Goal: Information Seeking & Learning: Check status

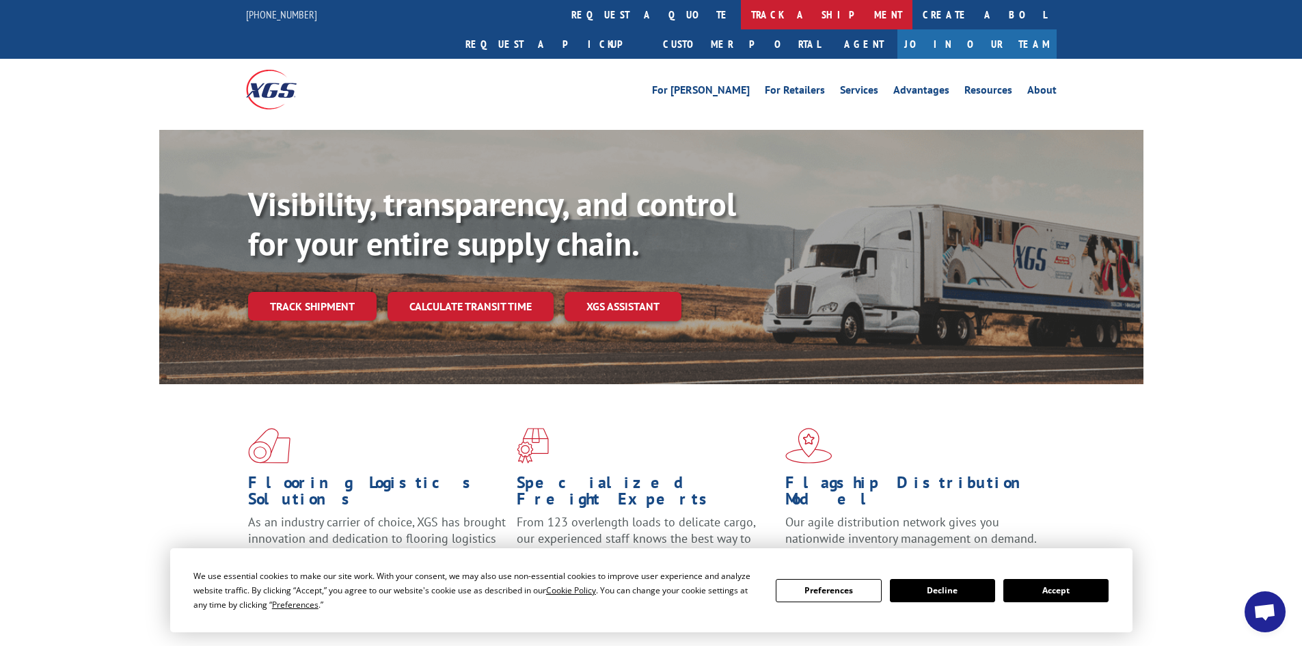
click at [741, 14] on link "track a shipment" at bounding box center [826, 14] width 171 height 29
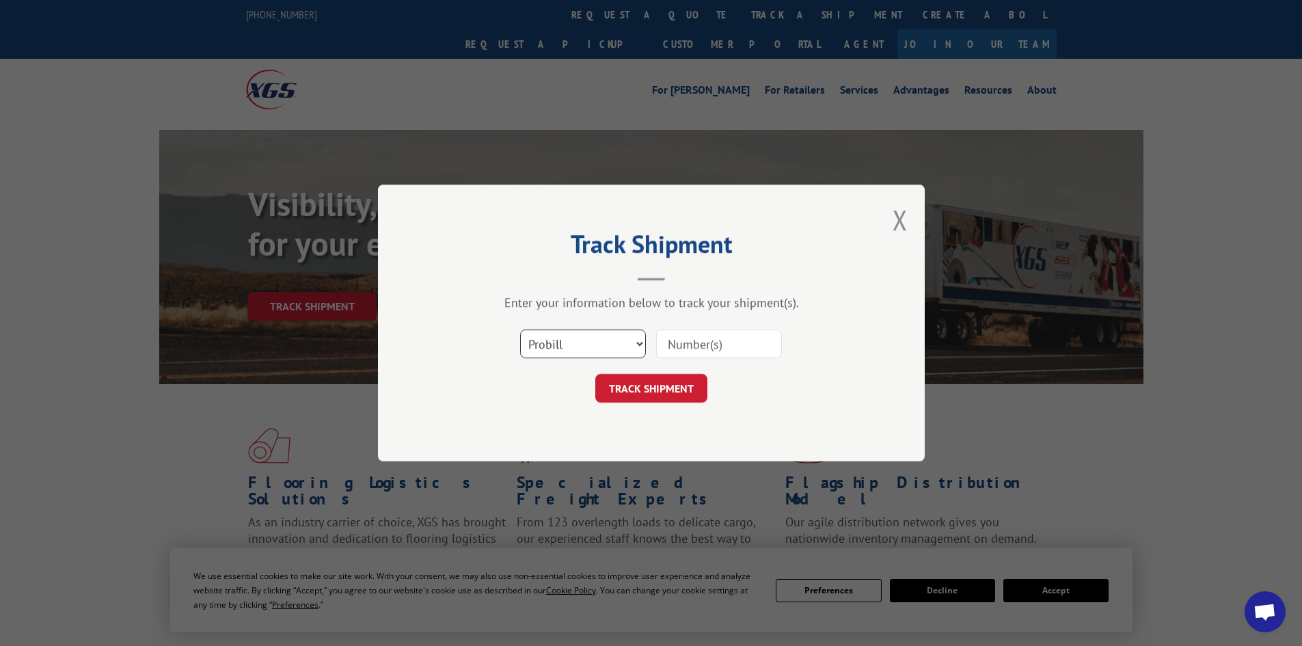
click at [583, 337] on select "Select category... Probill BOL PO" at bounding box center [583, 343] width 126 height 29
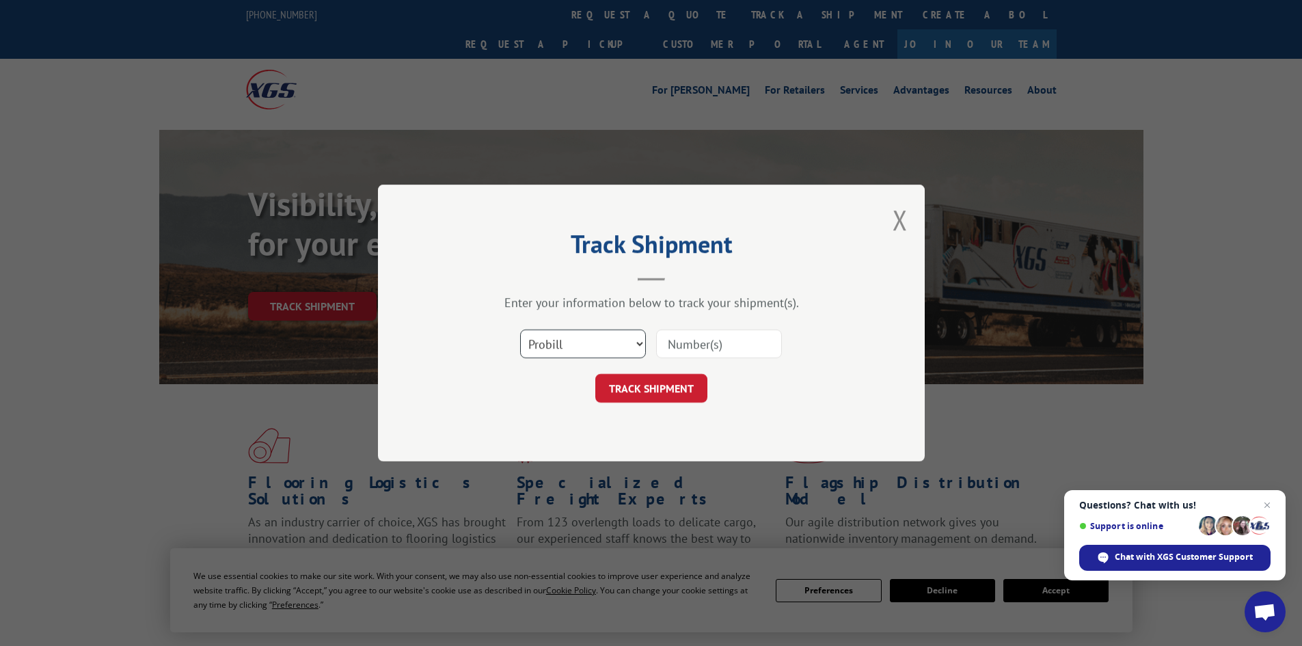
select select "bol"
click at [520, 329] on select "Select category... Probill BOL PO" at bounding box center [583, 343] width 126 height 29
click at [677, 347] on input at bounding box center [719, 343] width 126 height 29
type input "7039519"
click at [595, 374] on button "TRACK SHIPMENT" at bounding box center [651, 388] width 112 height 29
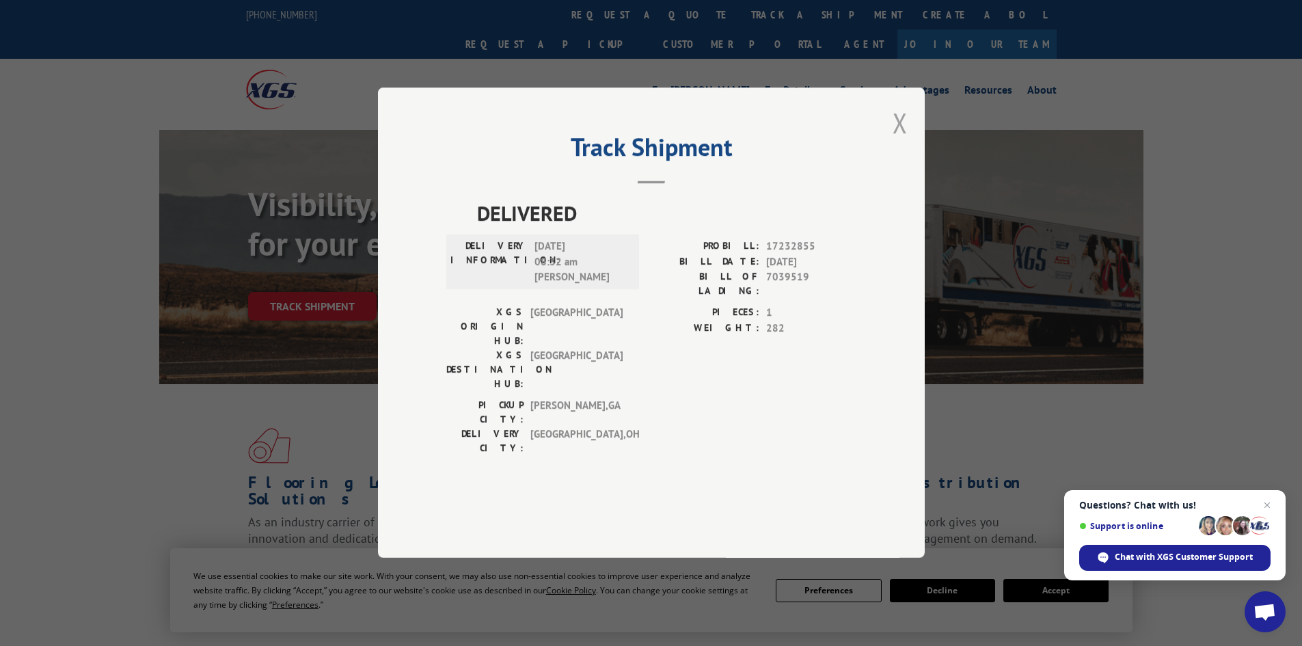
click at [900, 141] on button "Close modal" at bounding box center [899, 123] width 15 height 36
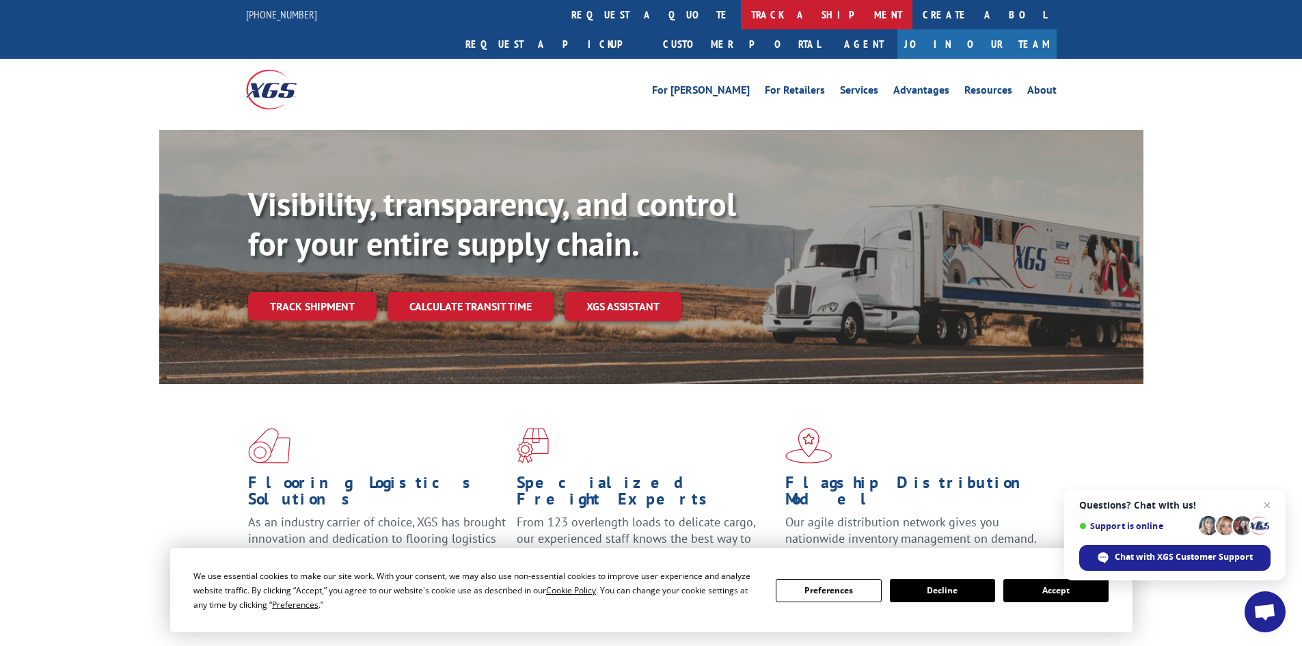
click at [741, 10] on link "track a shipment" at bounding box center [826, 14] width 171 height 29
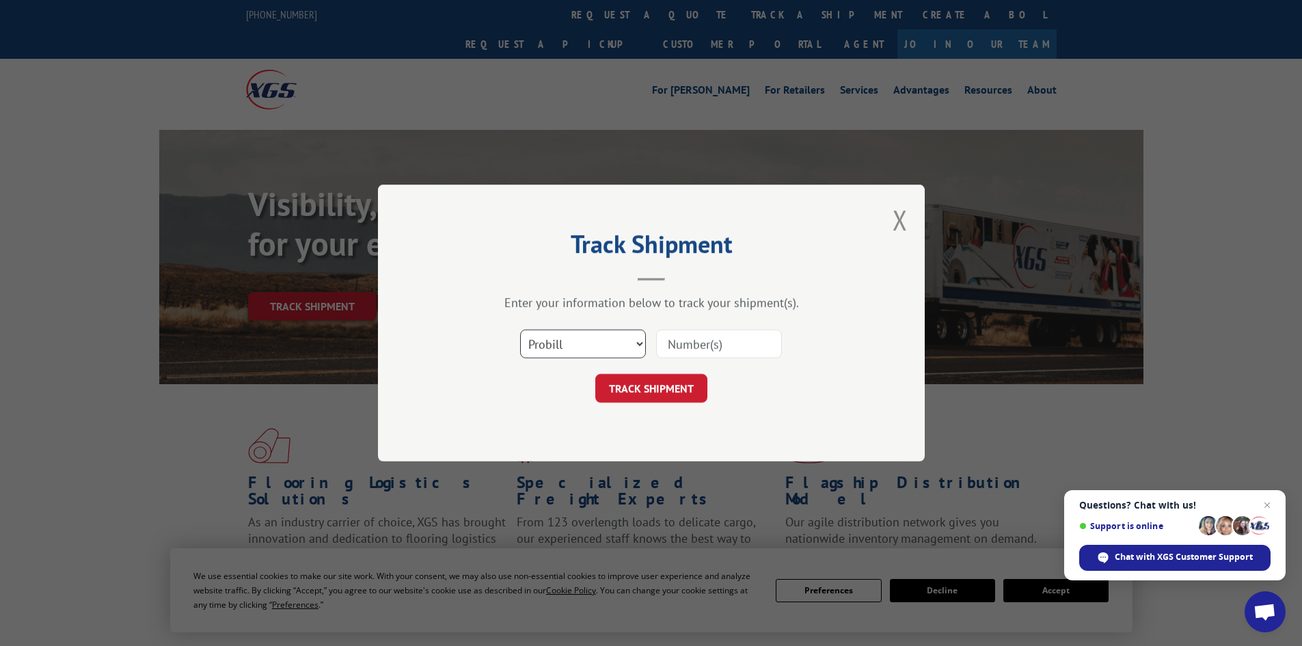
click at [562, 346] on select "Select category... Probill BOL PO" at bounding box center [583, 343] width 126 height 29
select select "bol"
click at [520, 329] on select "Select category... Probill BOL PO" at bounding box center [583, 343] width 126 height 29
click at [732, 340] on input at bounding box center [719, 343] width 126 height 29
type input "5474757"
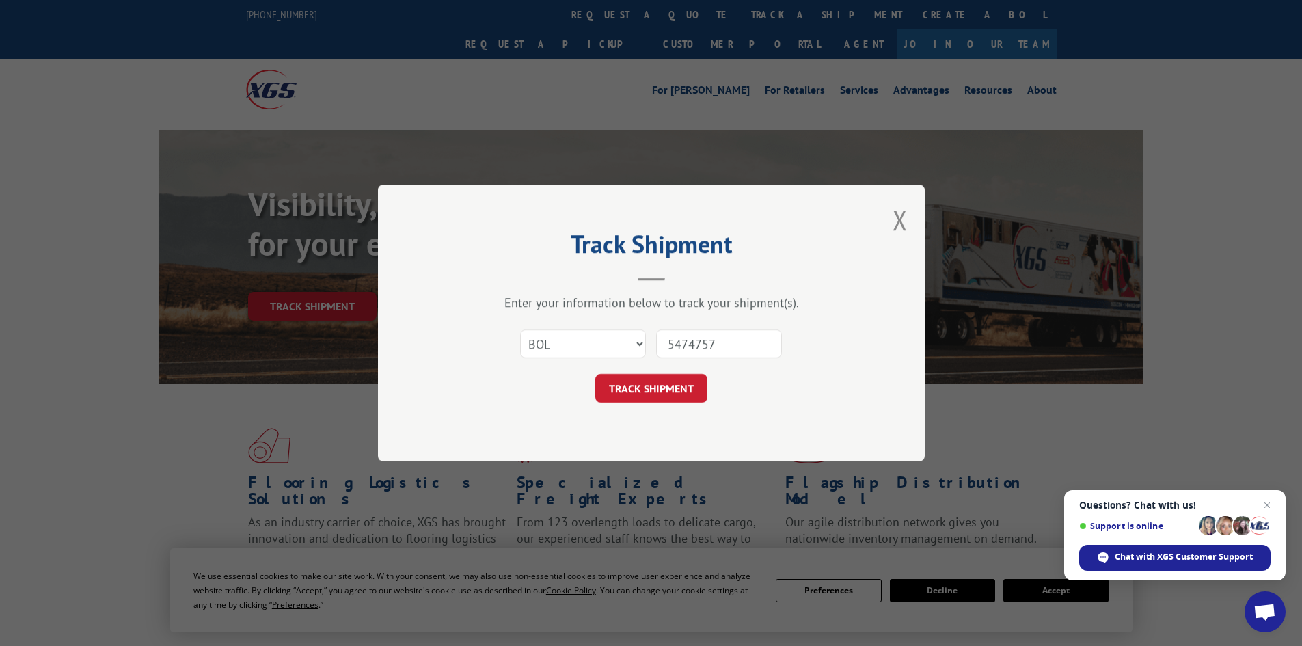
click at [595, 374] on button "TRACK SHIPMENT" at bounding box center [651, 388] width 112 height 29
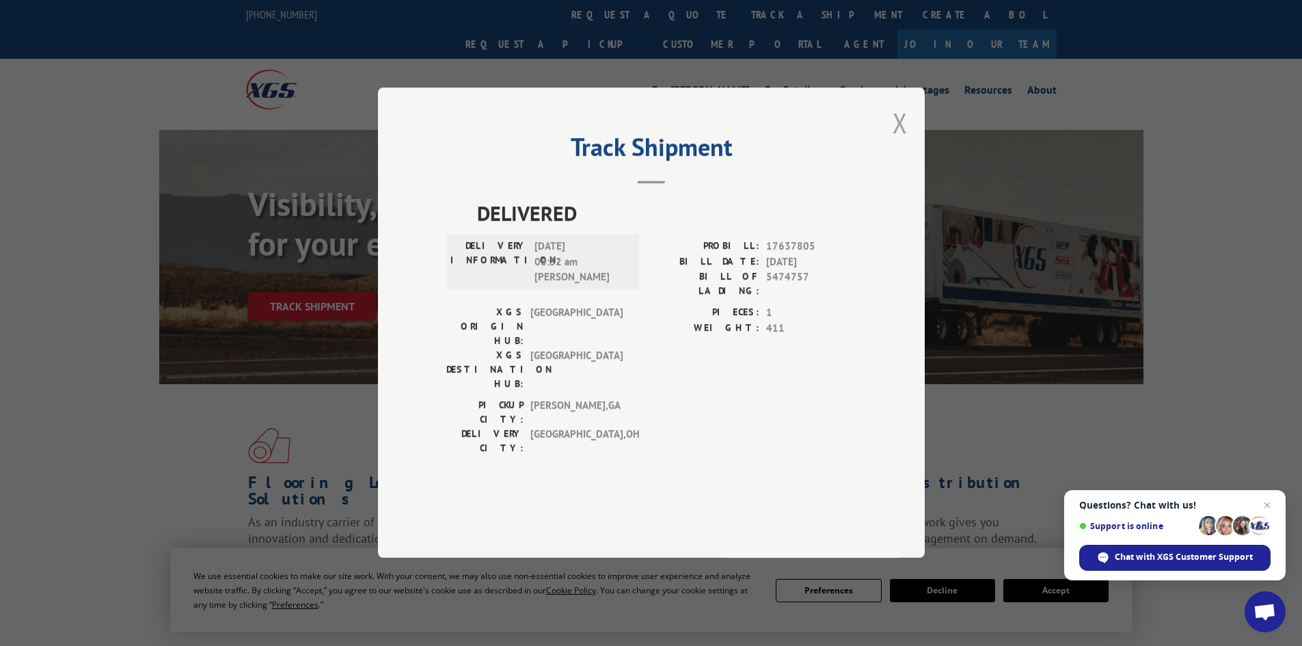
click at [898, 141] on button "Close modal" at bounding box center [899, 123] width 15 height 36
